Goal: Subscribe to service/newsletter

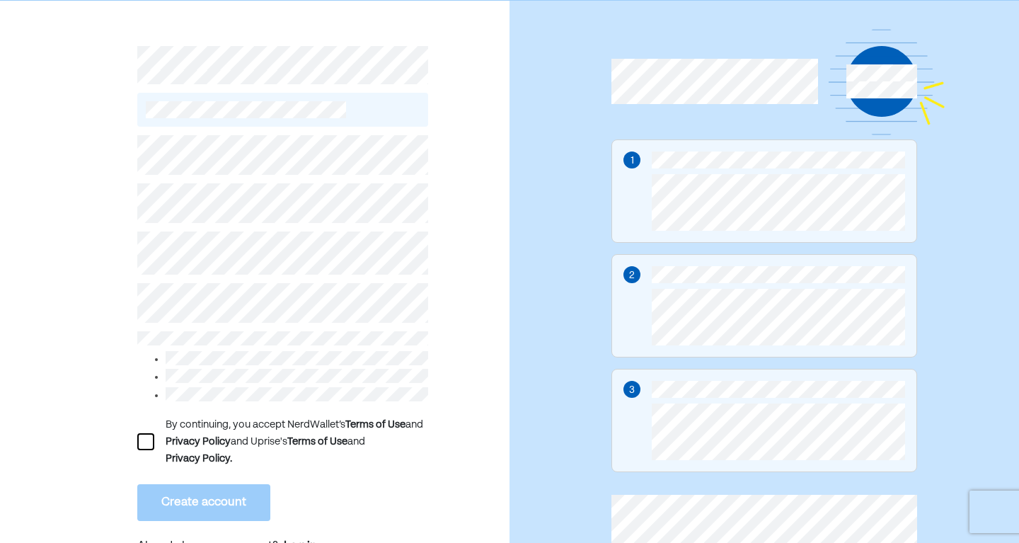
scroll to position [58, 0]
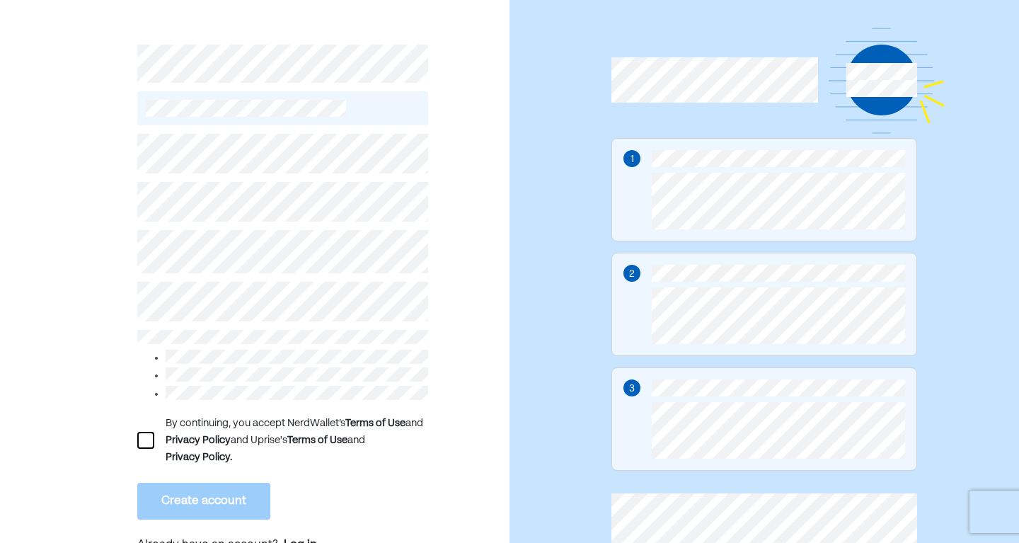
click at [248, 226] on div "By continuing, you accept NerdWallet’s Terms of Use and Privacy Policy and Upri…" at bounding box center [282, 345] width 291 height 441
click at [151, 432] on div at bounding box center [145, 440] width 17 height 17
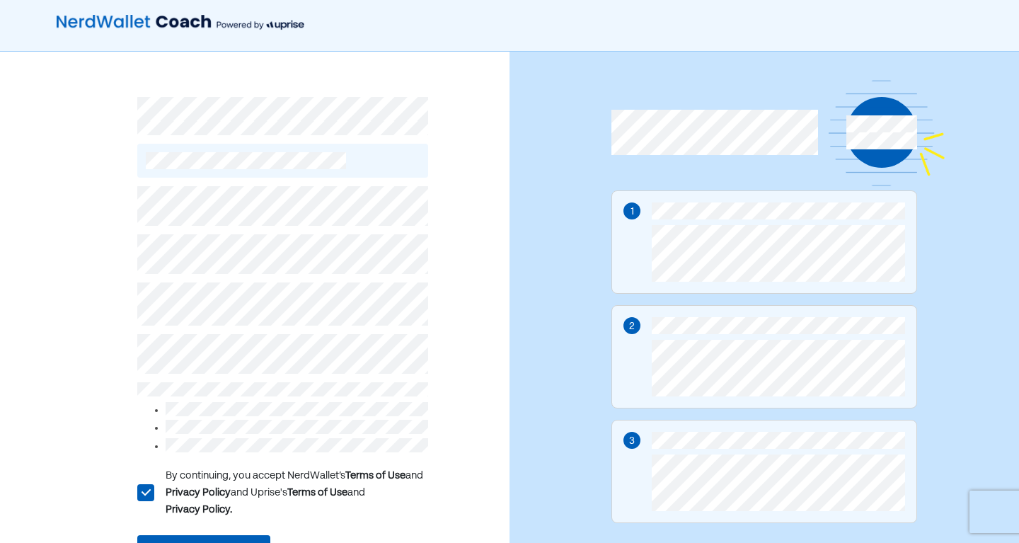
scroll to position [0, 0]
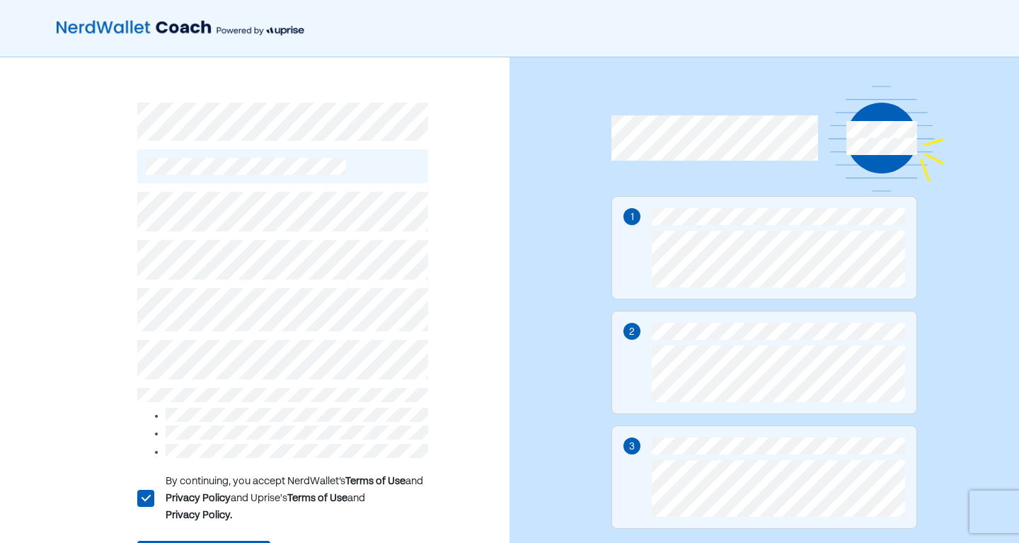
click at [93, 353] on div "L By continuing, you accept NerdWallet’s Terms of Use and Privacy Policy and Up…" at bounding box center [255, 352] width 510 height 590
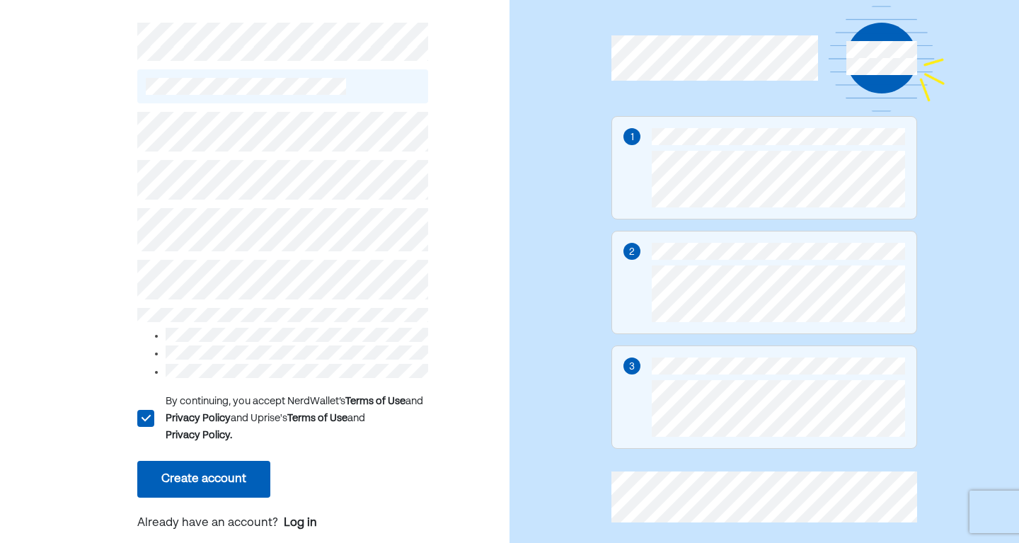
scroll to position [105, 0]
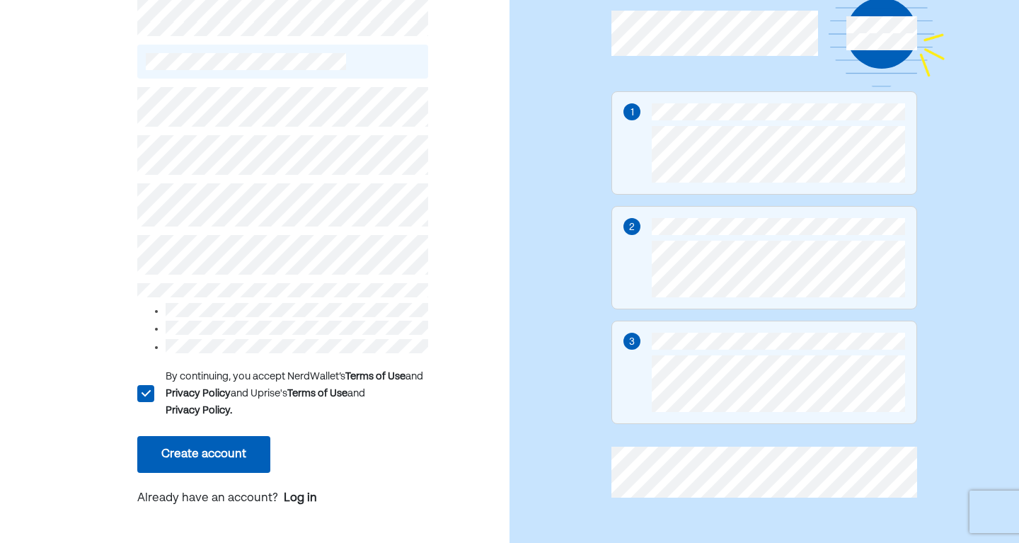
click at [222, 451] on button "Create account" at bounding box center [203, 454] width 133 height 37
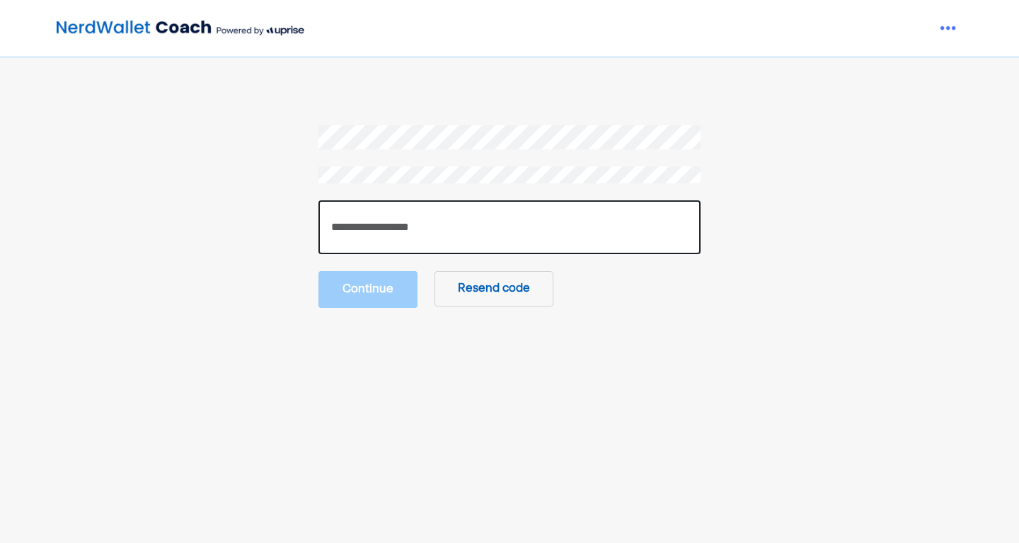
click at [517, 236] on input "number" at bounding box center [510, 227] width 382 height 54
type input "******"
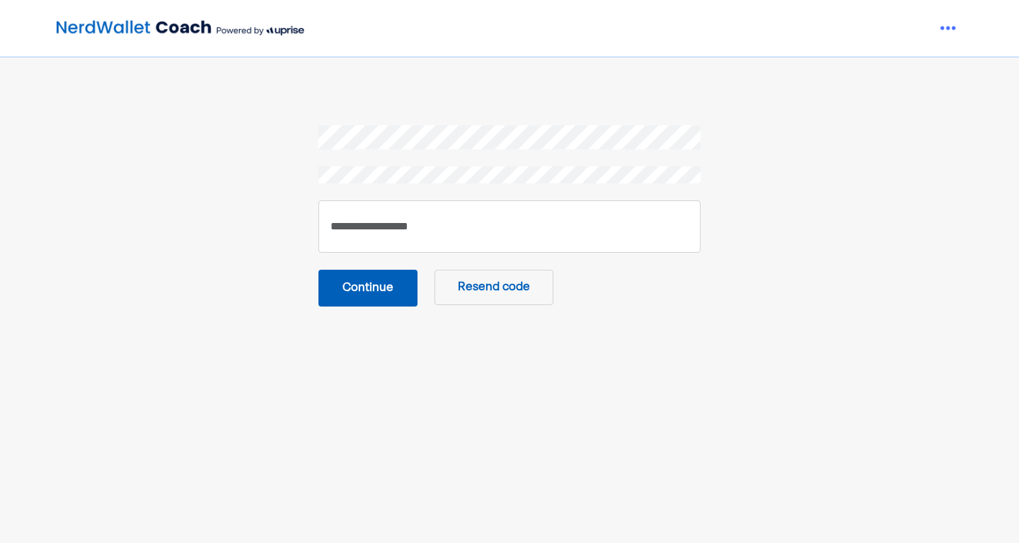
click at [391, 282] on button "Continue" at bounding box center [368, 288] width 99 height 37
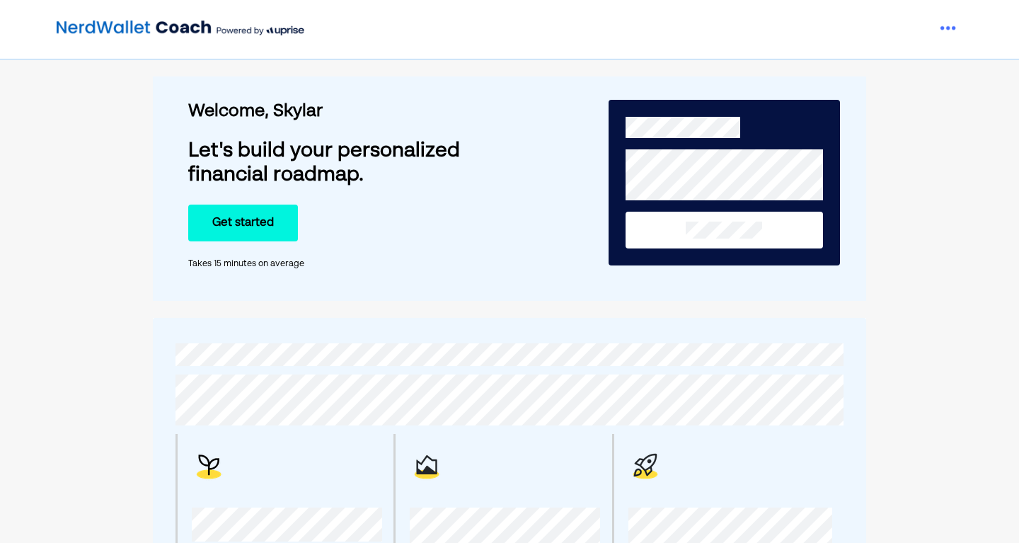
click at [272, 224] on button "Get started" at bounding box center [243, 223] width 110 height 37
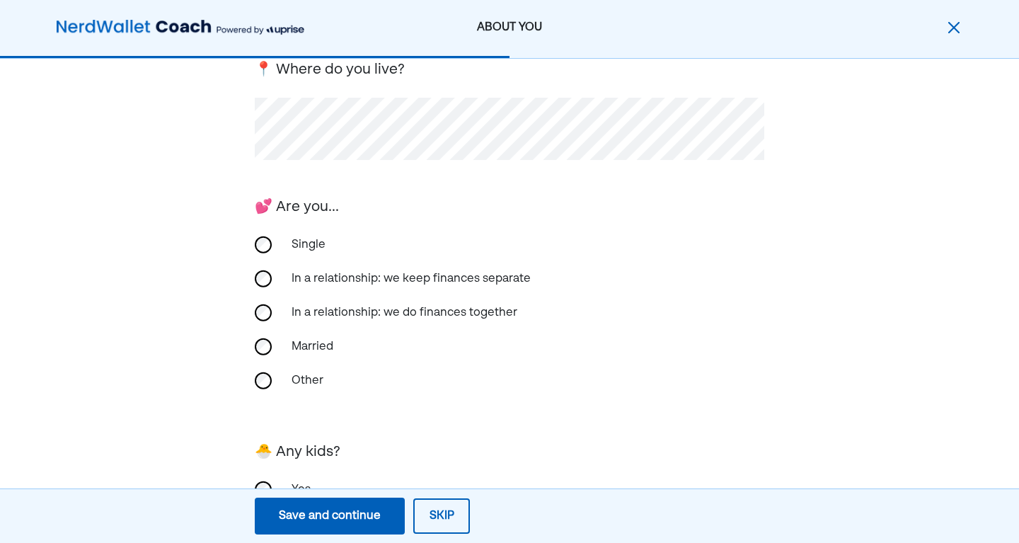
scroll to position [230, 0]
click at [377, 281] on div "In a relationship: we keep finances separate" at bounding box center [411, 280] width 256 height 34
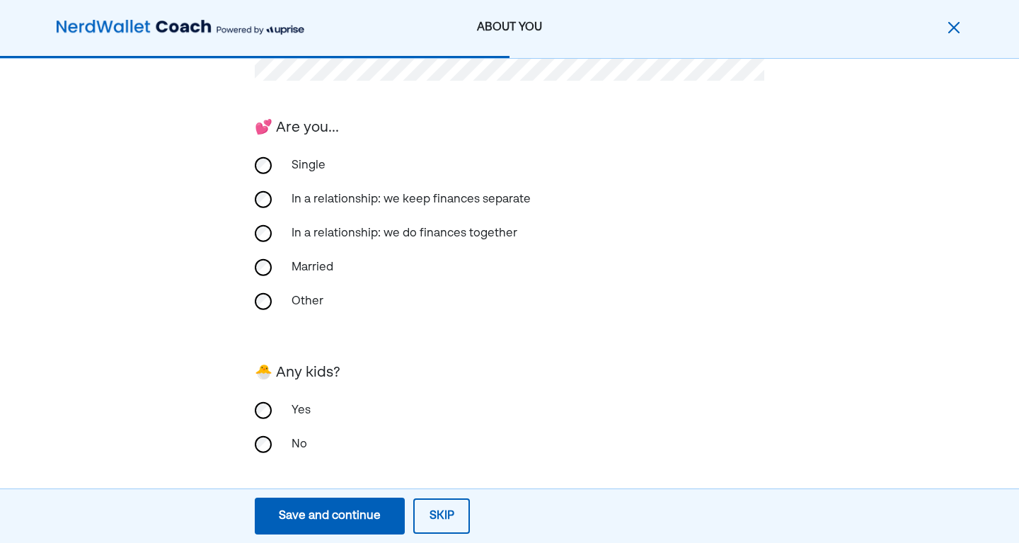
scroll to position [321, 0]
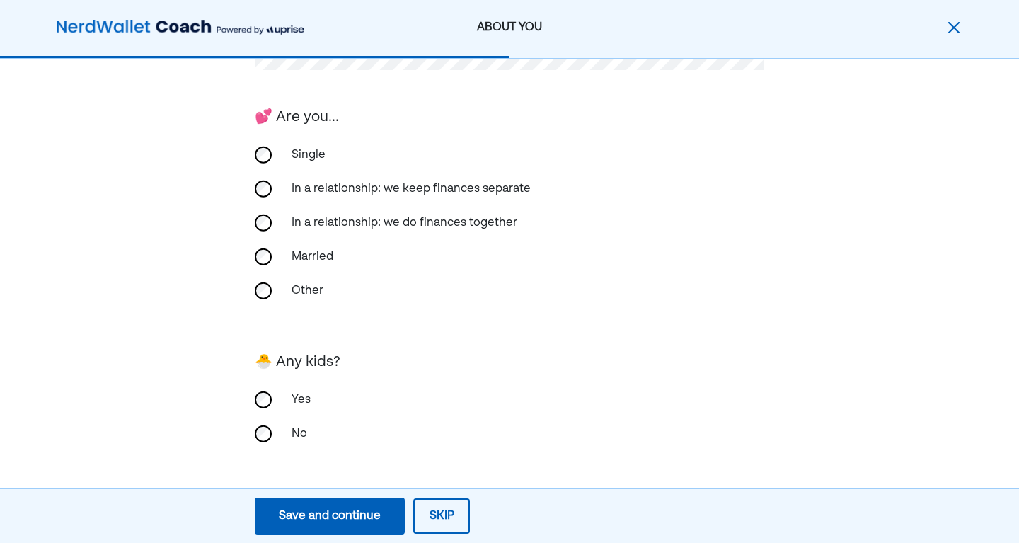
click at [287, 445] on div "No" at bounding box center [354, 434] width 142 height 34
click at [318, 508] on div "Save and continue" at bounding box center [330, 516] width 102 height 17
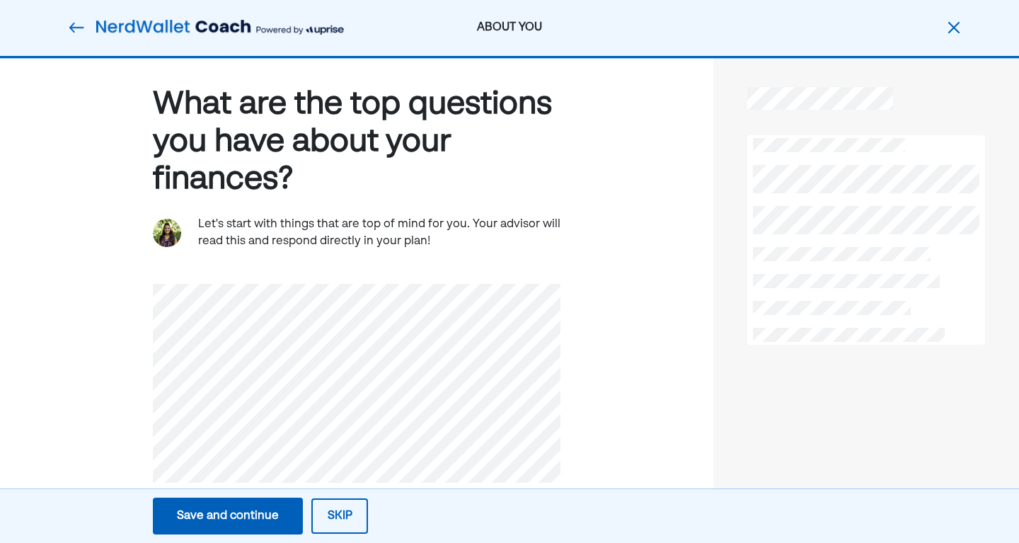
scroll to position [17, 0]
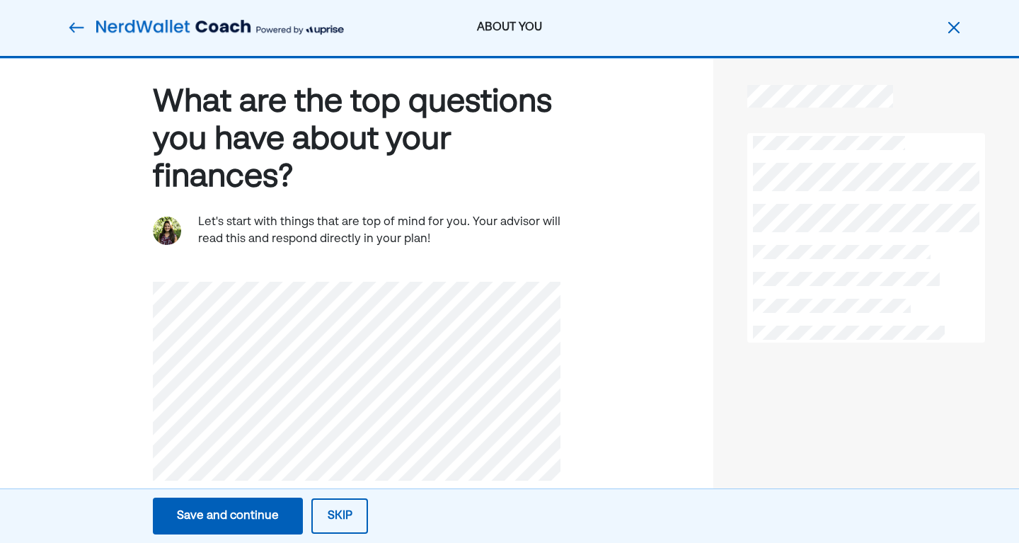
click at [258, 508] on div "Save and continue" at bounding box center [228, 516] width 102 height 17
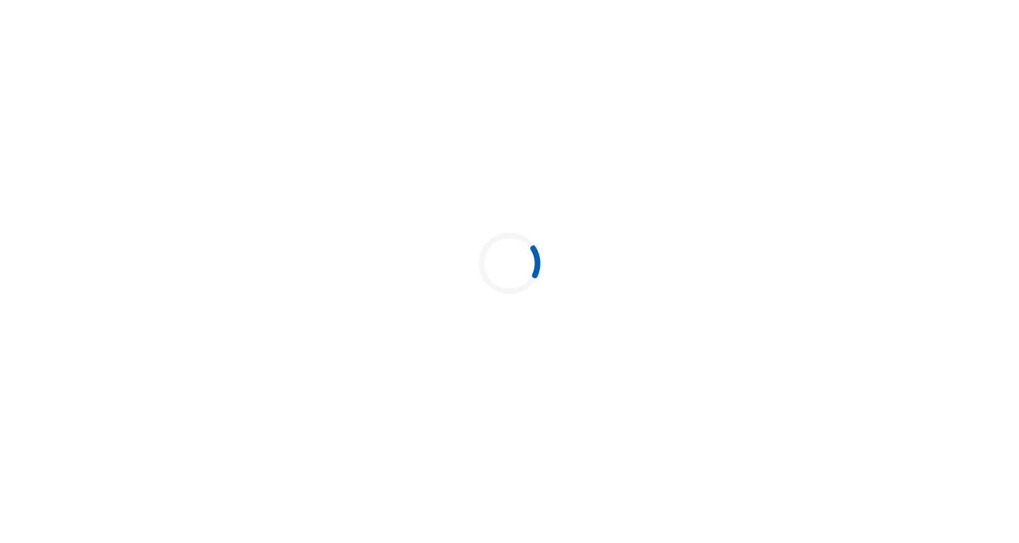
scroll to position [0, 0]
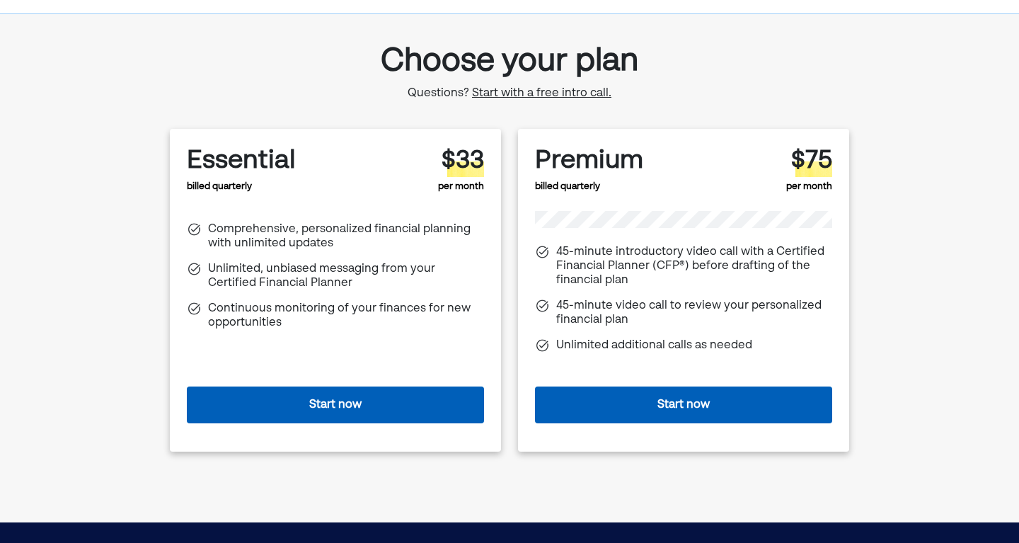
scroll to position [56, 0]
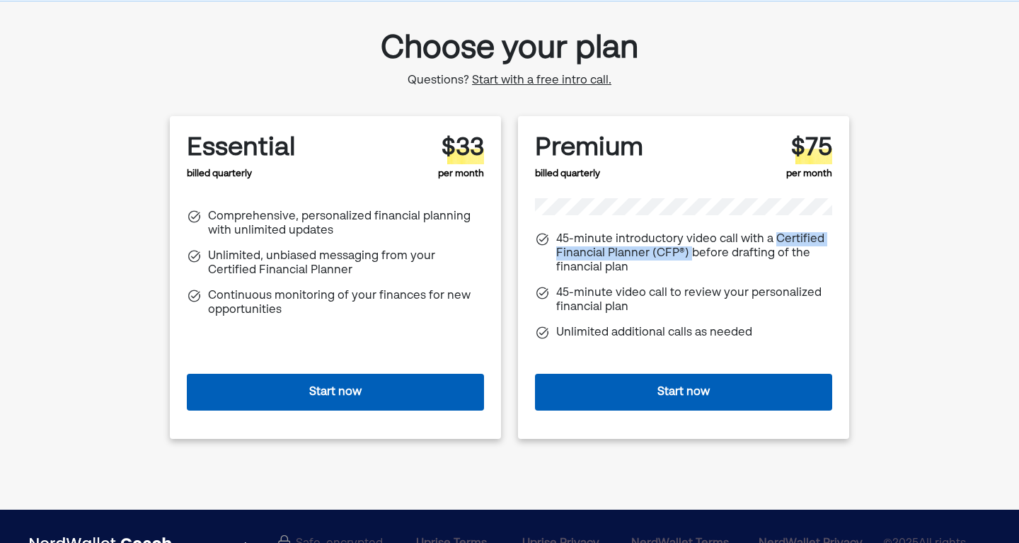
drag, startPoint x: 774, startPoint y: 236, endPoint x: 688, endPoint y: 255, distance: 88.4
click at [688, 255] on div "45-minute introductory video call with a Certified Financial Planner (CFP®) bef…" at bounding box center [694, 253] width 276 height 42
copy div "Certified Financial Planner (CFP®)"
click at [785, 256] on div "45-minute introductory video call with a Certified Financial Planner (CFP®) bef…" at bounding box center [694, 253] width 276 height 42
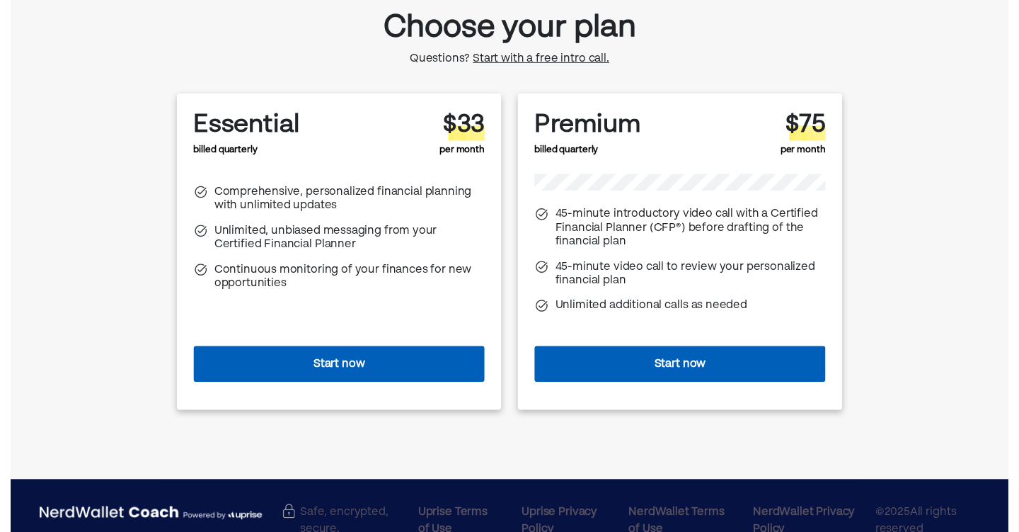
scroll to position [0, 0]
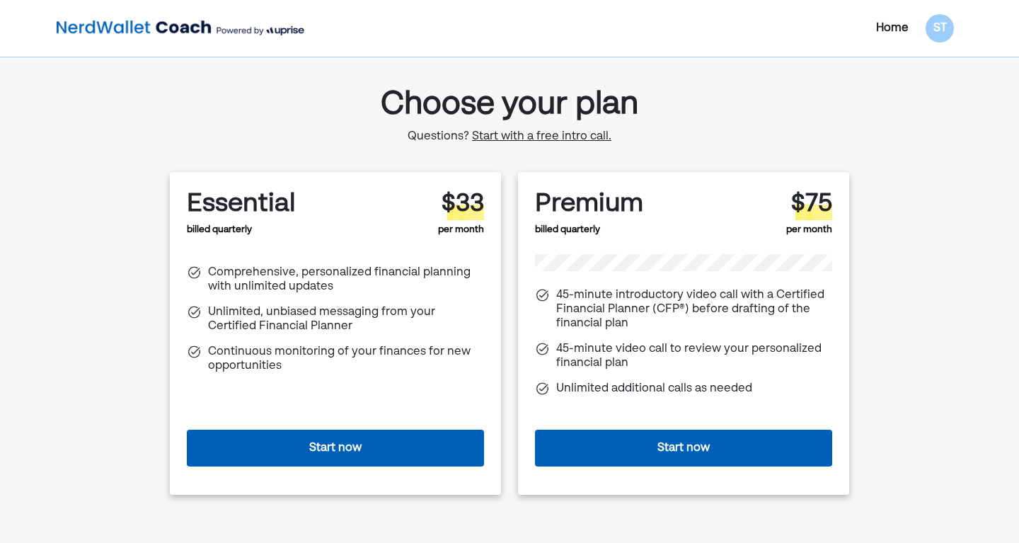
click at [540, 137] on span "Start with a free intro call." at bounding box center [541, 136] width 139 height 11
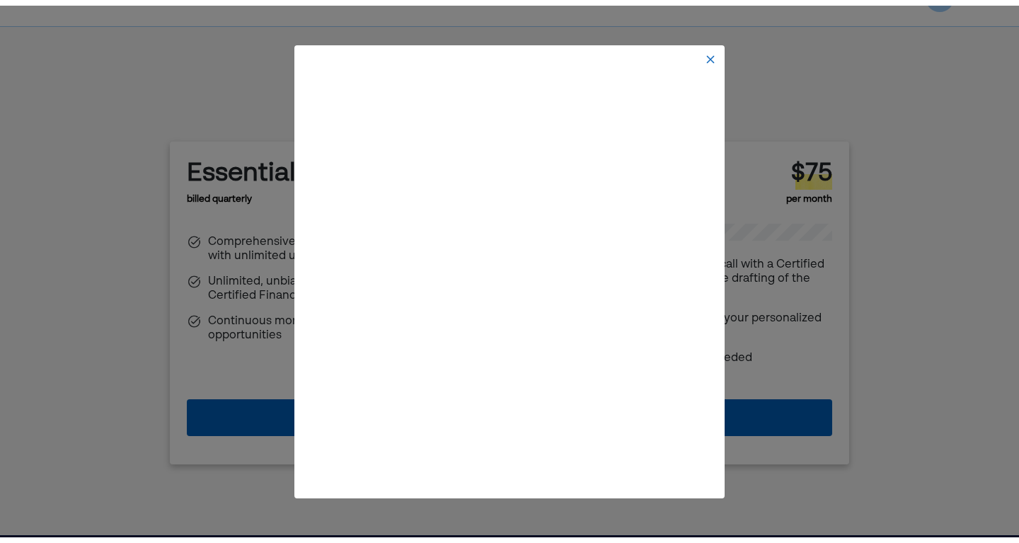
scroll to position [39, 0]
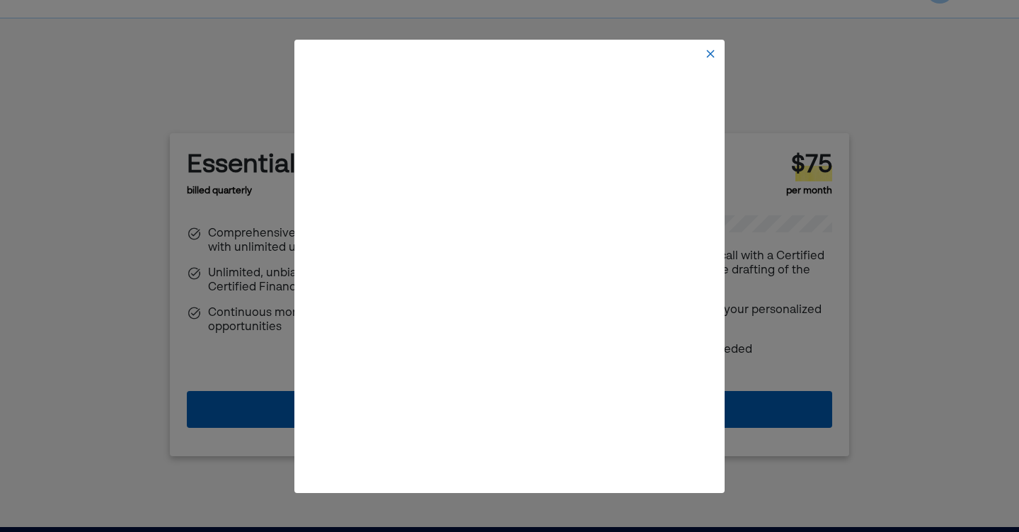
click at [707, 53] on img at bounding box center [710, 53] width 11 height 11
